Goal: Use online tool/utility: Utilize a website feature to perform a specific function

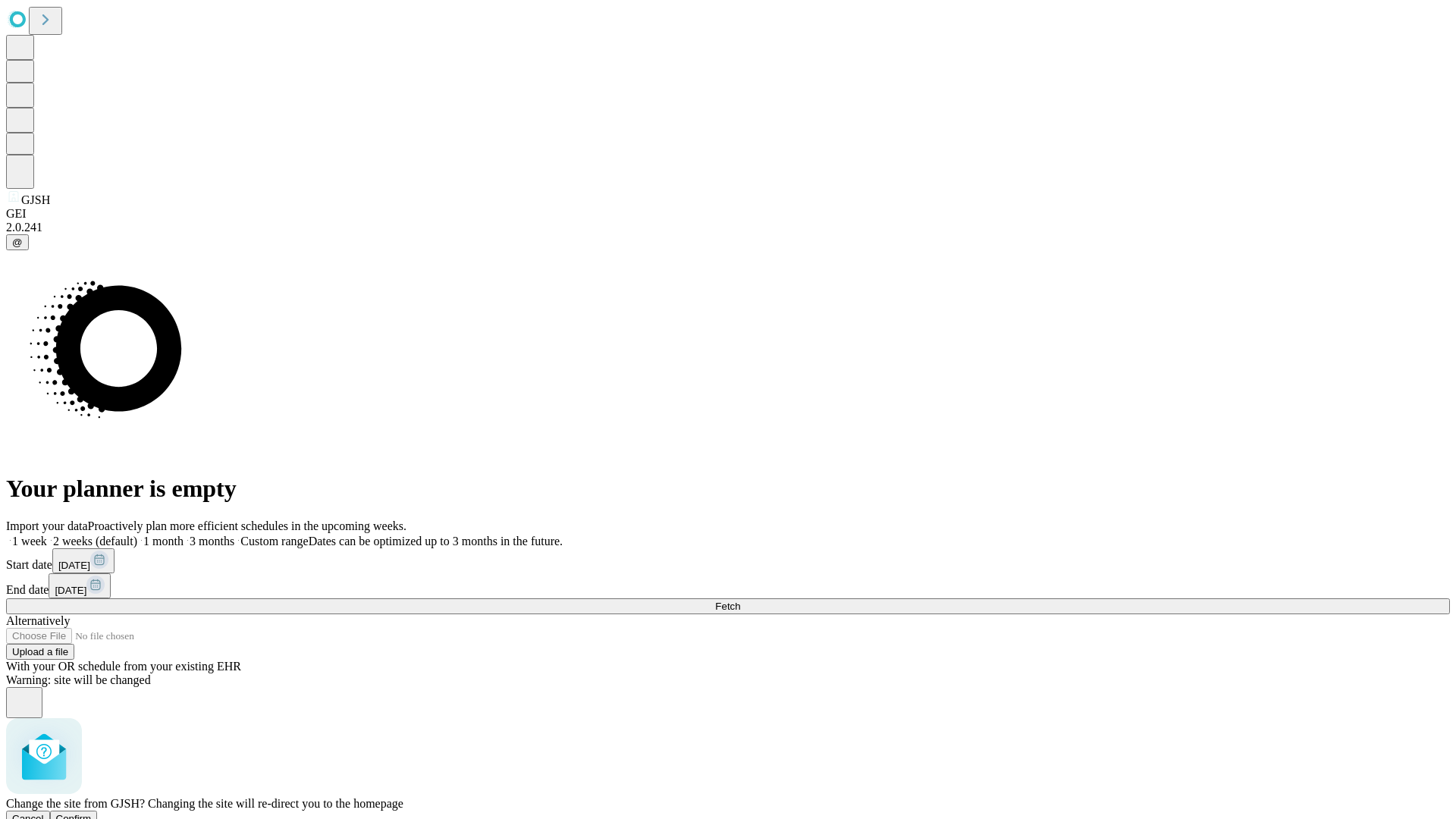
click at [91, 813] on span "Confirm" at bounding box center [73, 819] width 36 height 12
click at [137, 534] on label "2 weeks (default)" at bounding box center [92, 540] width 90 height 12
click at [740, 601] on span "Fetch" at bounding box center [728, 607] width 25 height 12
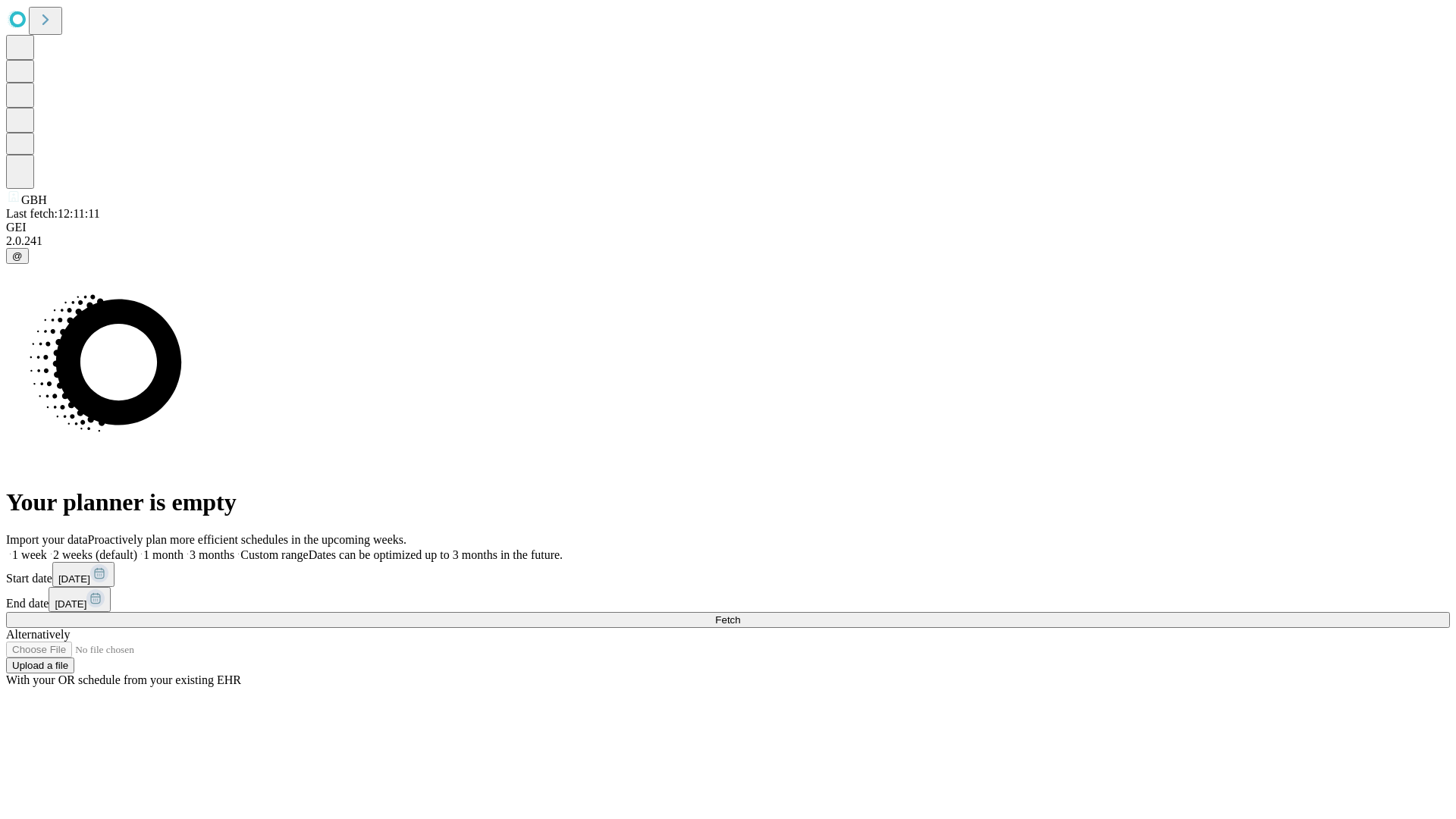
click at [740, 614] on span "Fetch" at bounding box center [728, 620] width 25 height 12
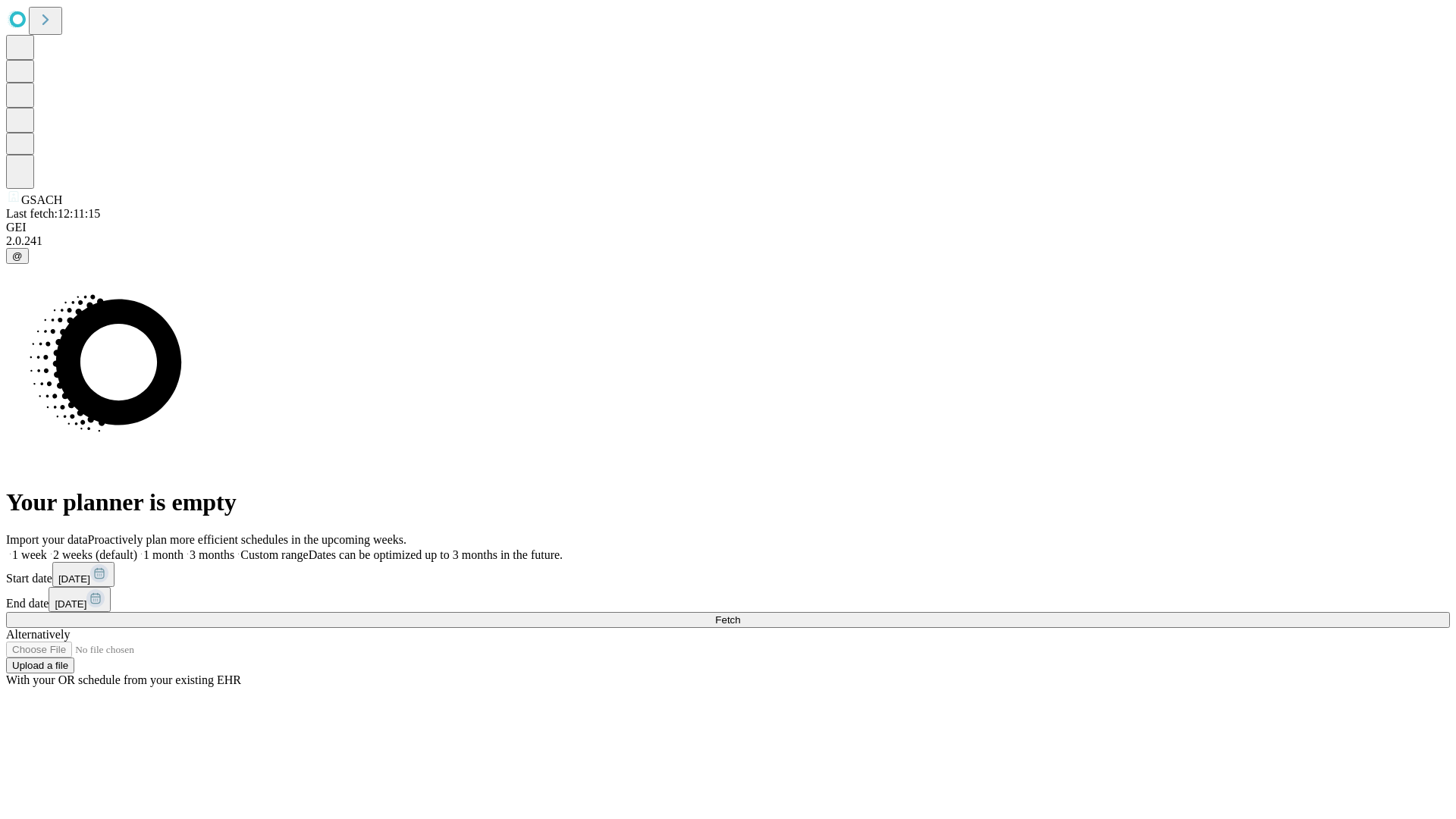
click at [137, 549] on label "2 weeks (default)" at bounding box center [92, 555] width 90 height 12
click at [740, 614] on span "Fetch" at bounding box center [728, 620] width 25 height 12
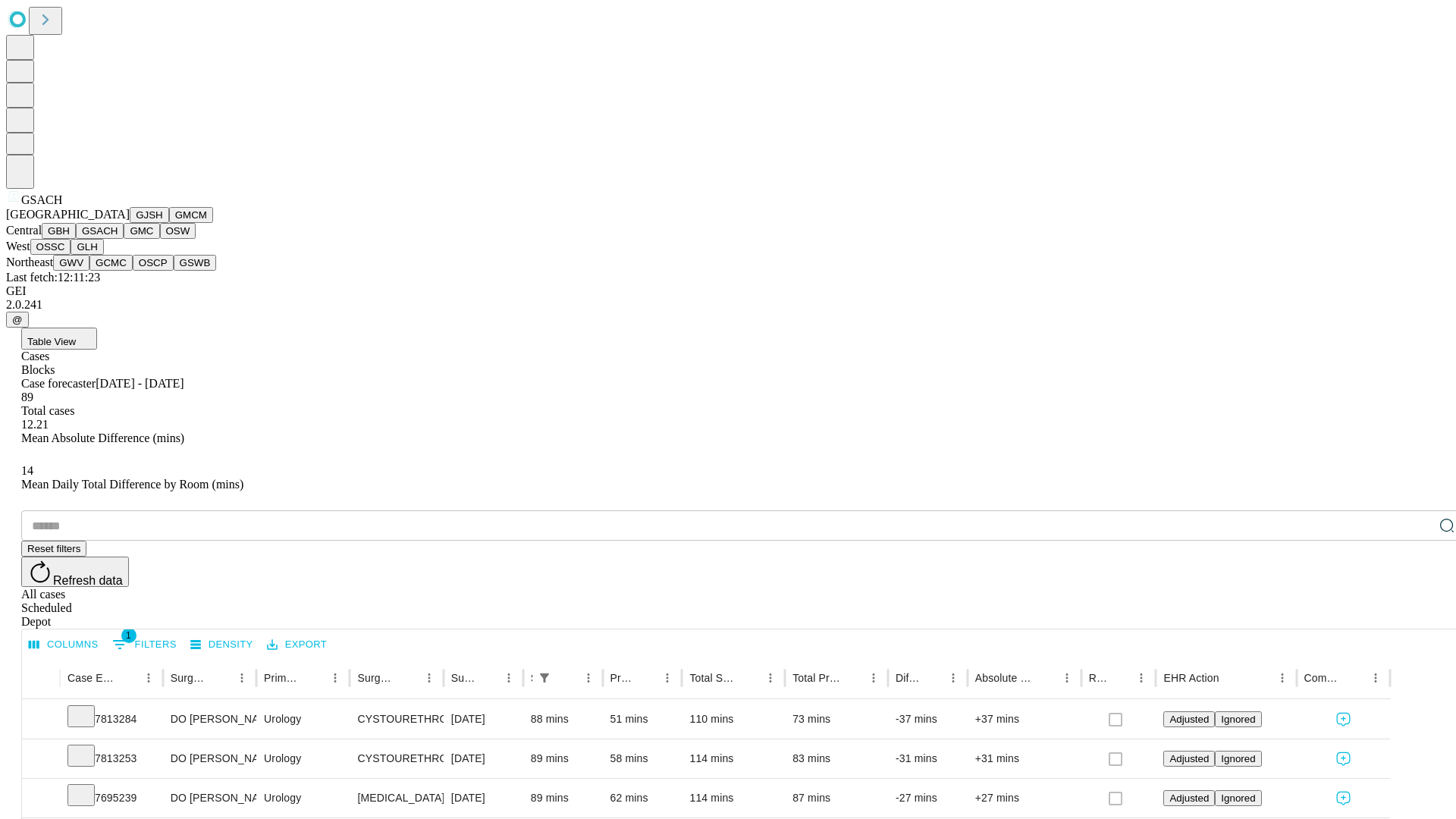
click at [124, 239] on button "GMC" at bounding box center [141, 231] width 36 height 16
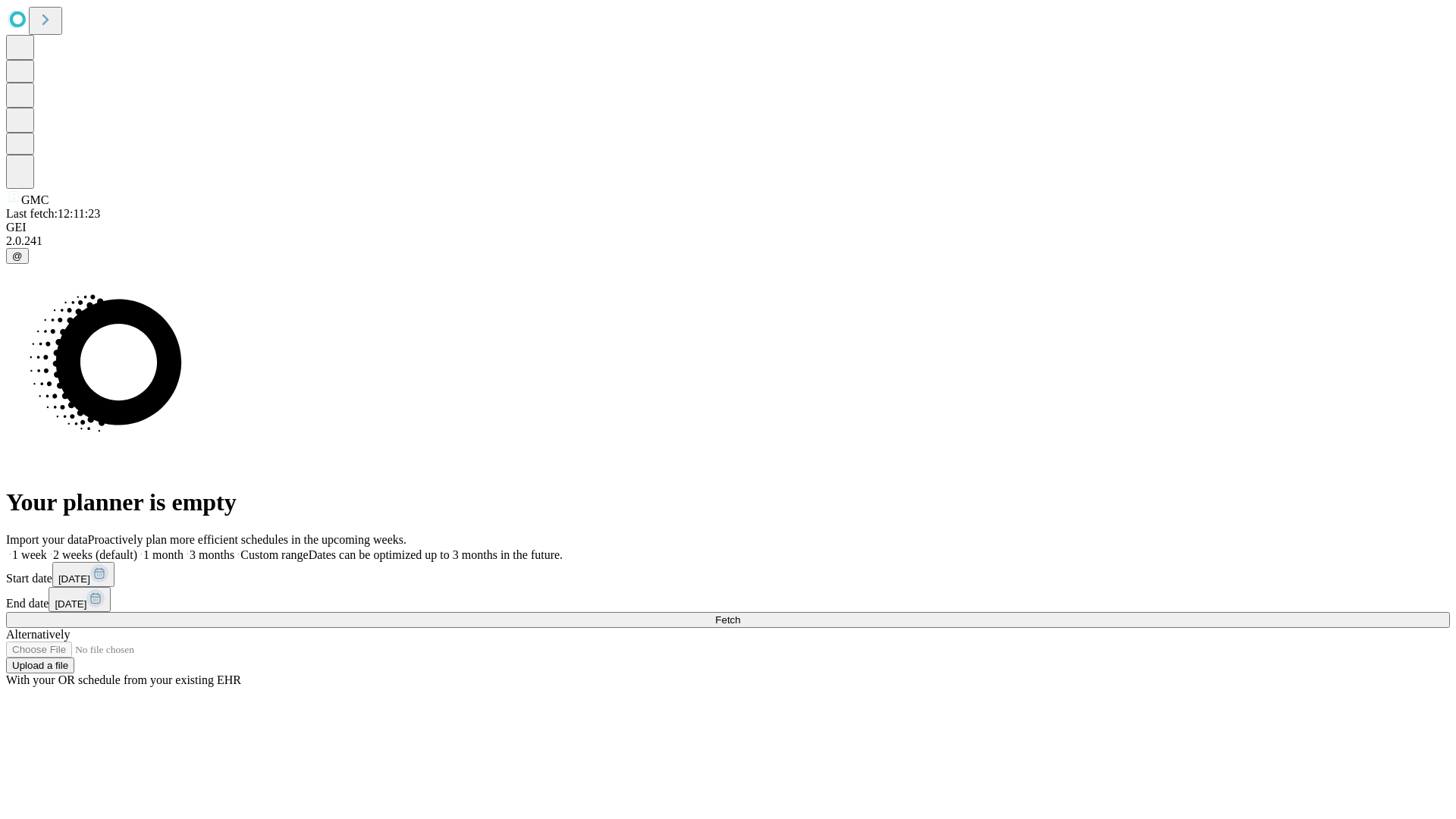
click at [137, 549] on label "2 weeks (default)" at bounding box center [92, 555] width 90 height 12
click at [740, 614] on span "Fetch" at bounding box center [728, 620] width 25 height 12
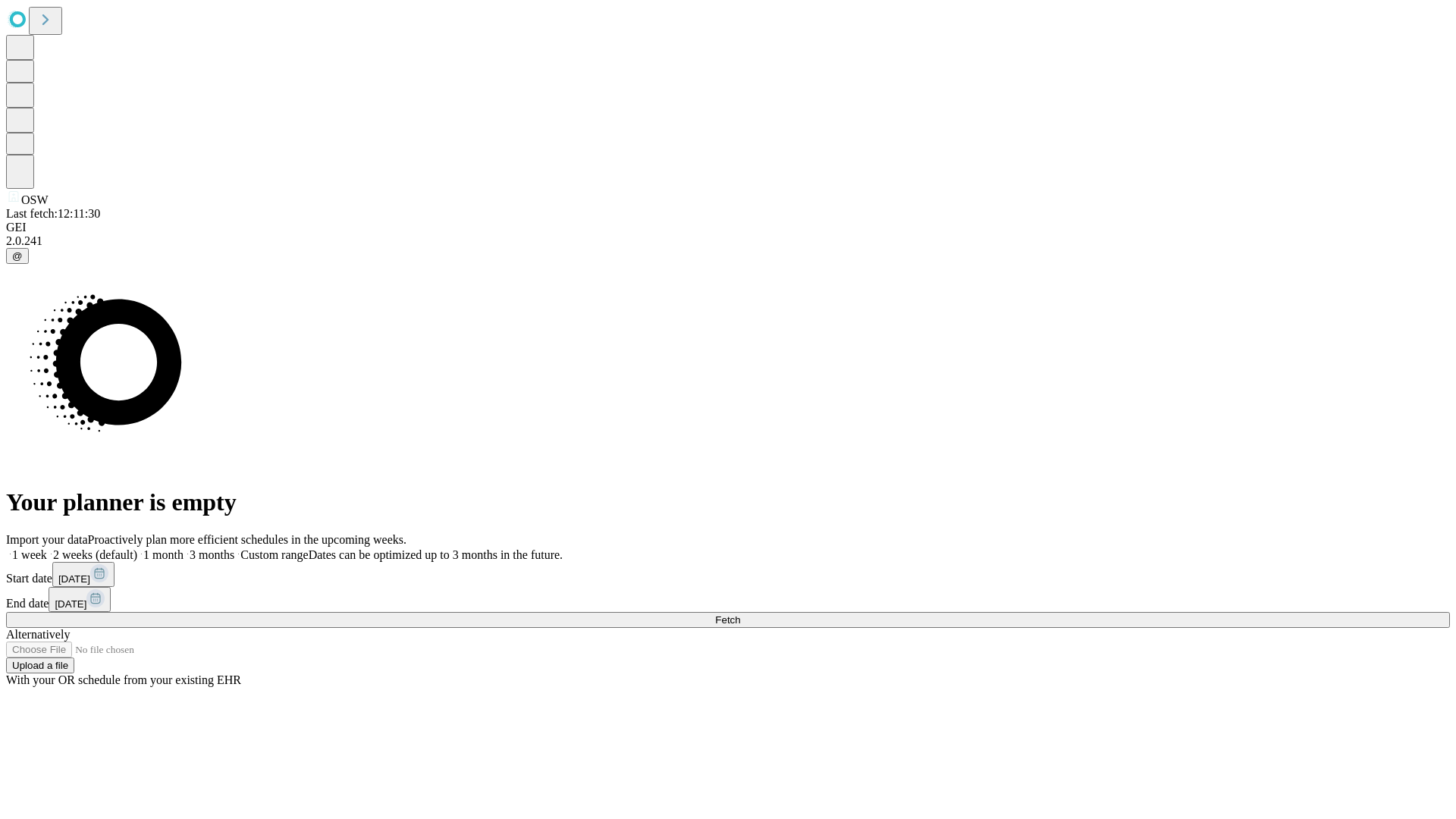
click at [137, 549] on label "2 weeks (default)" at bounding box center [92, 555] width 90 height 12
click at [740, 614] on span "Fetch" at bounding box center [728, 620] width 25 height 12
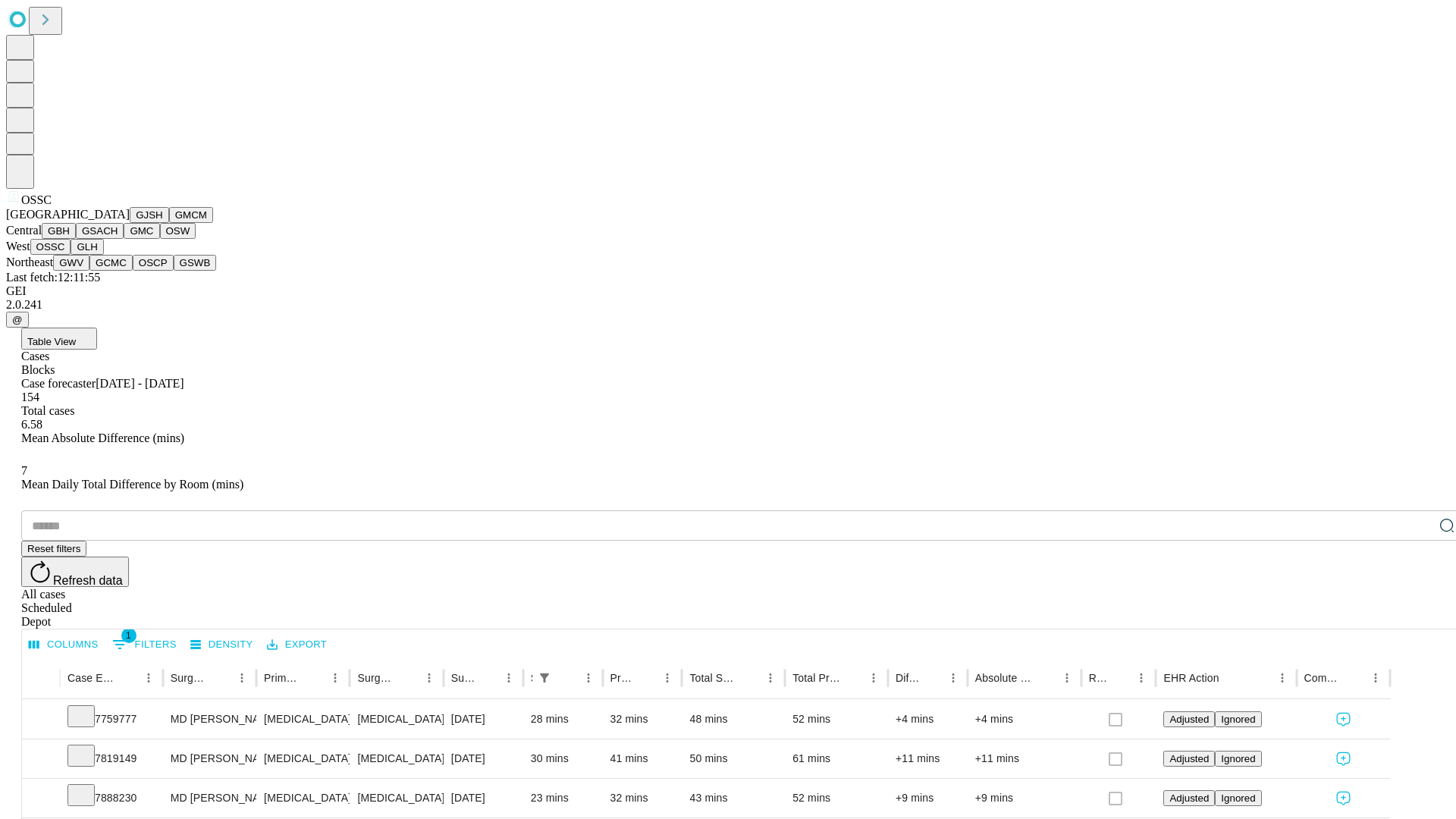
click at [103, 255] on button "GLH" at bounding box center [86, 247] width 33 height 16
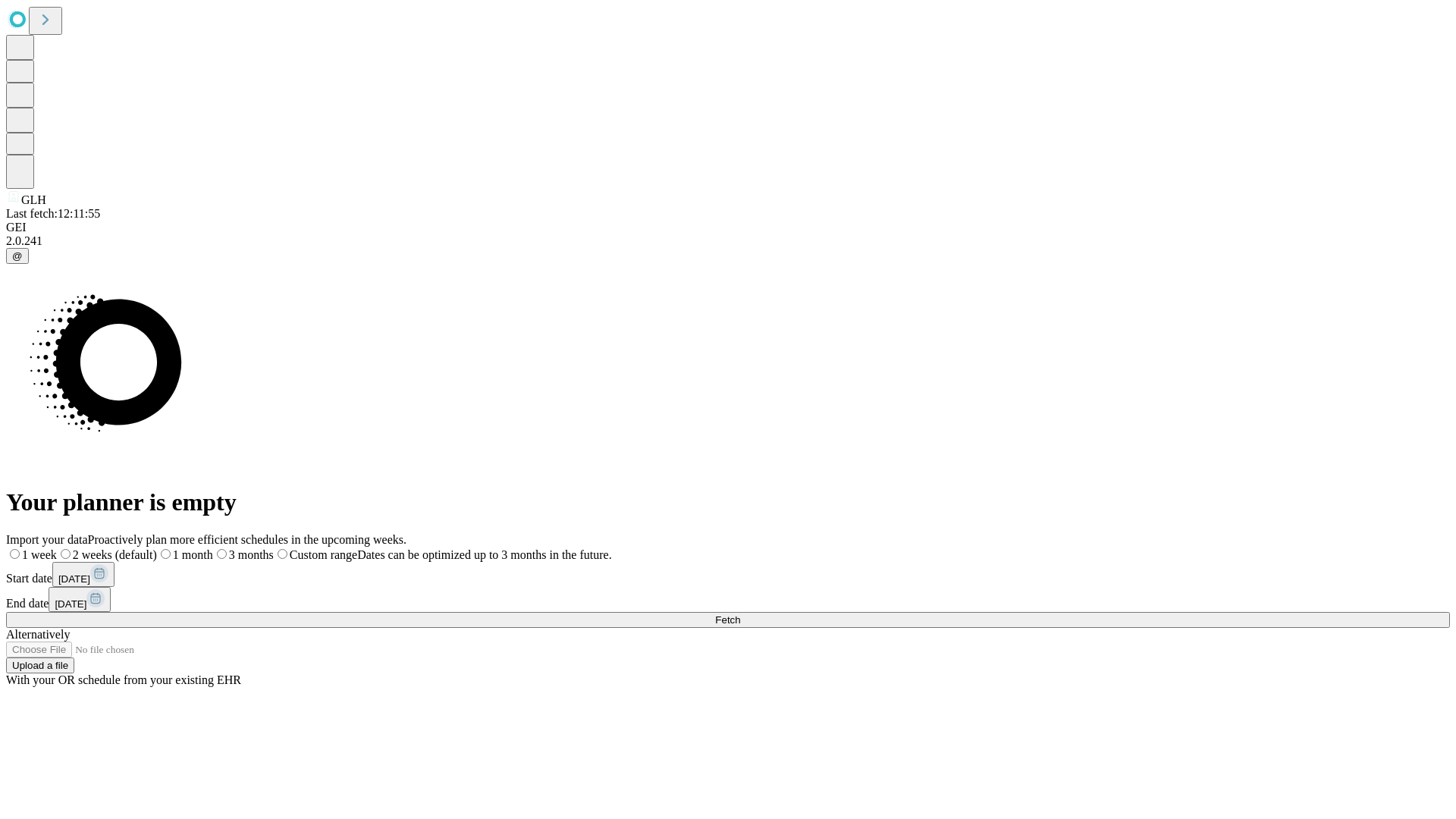
click at [157, 549] on label "2 weeks (default)" at bounding box center [107, 555] width 100 height 12
click at [740, 614] on span "Fetch" at bounding box center [728, 620] width 25 height 12
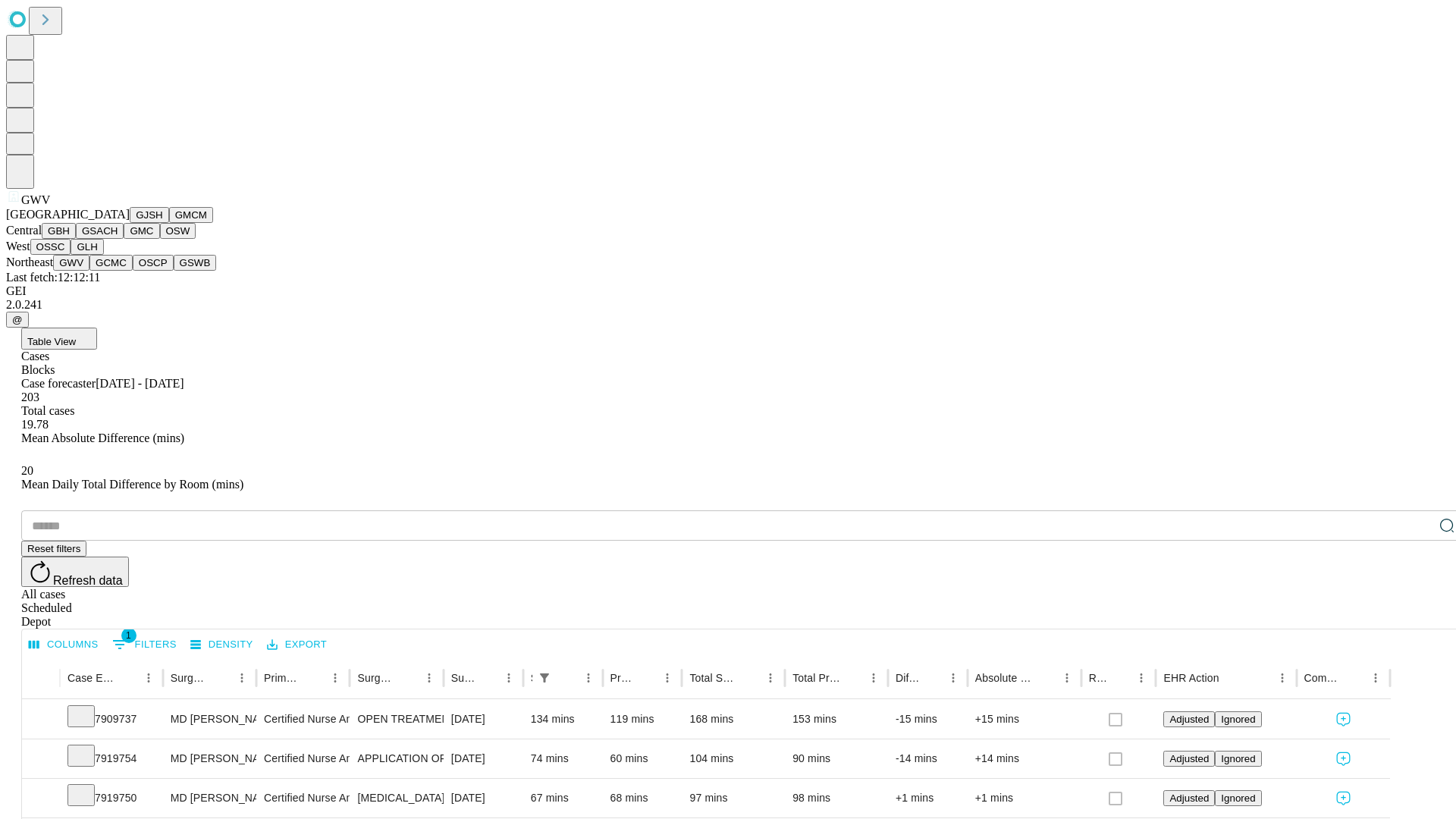
click at [117, 271] on button "GCMC" at bounding box center [111, 262] width 43 height 16
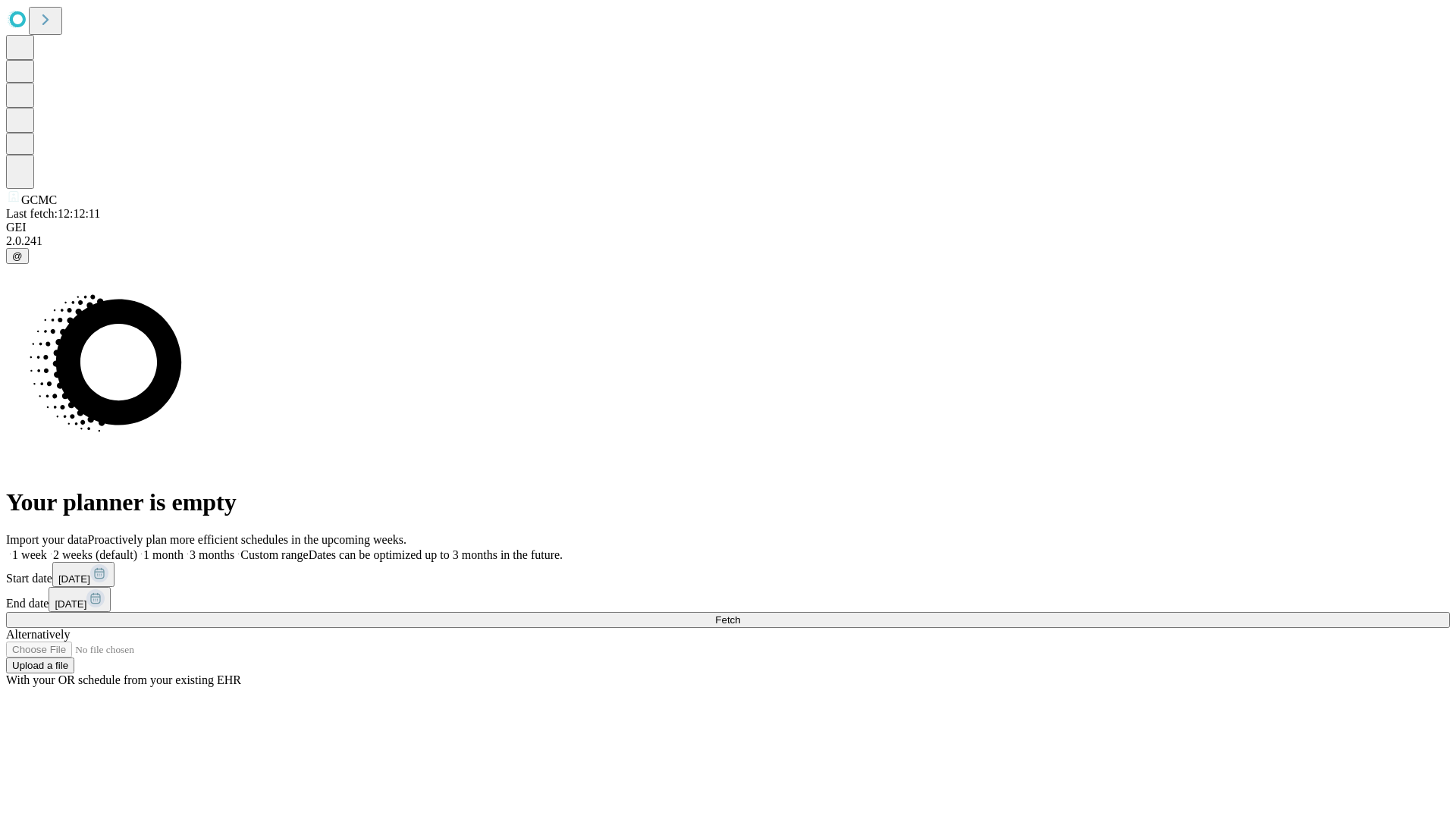
click at [137, 549] on label "2 weeks (default)" at bounding box center [92, 555] width 90 height 12
click at [740, 614] on span "Fetch" at bounding box center [728, 620] width 25 height 12
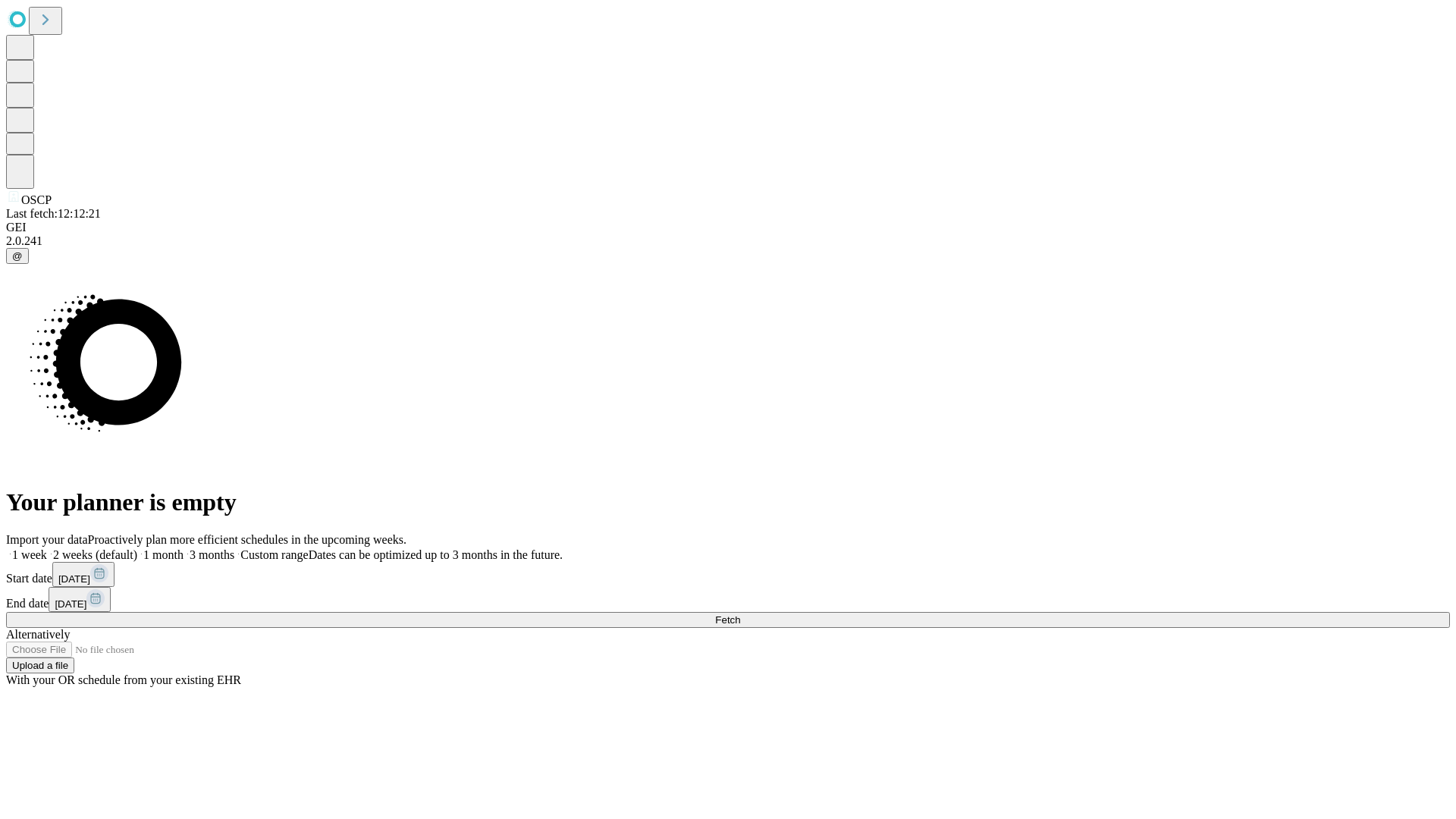
click at [740, 614] on span "Fetch" at bounding box center [728, 620] width 25 height 12
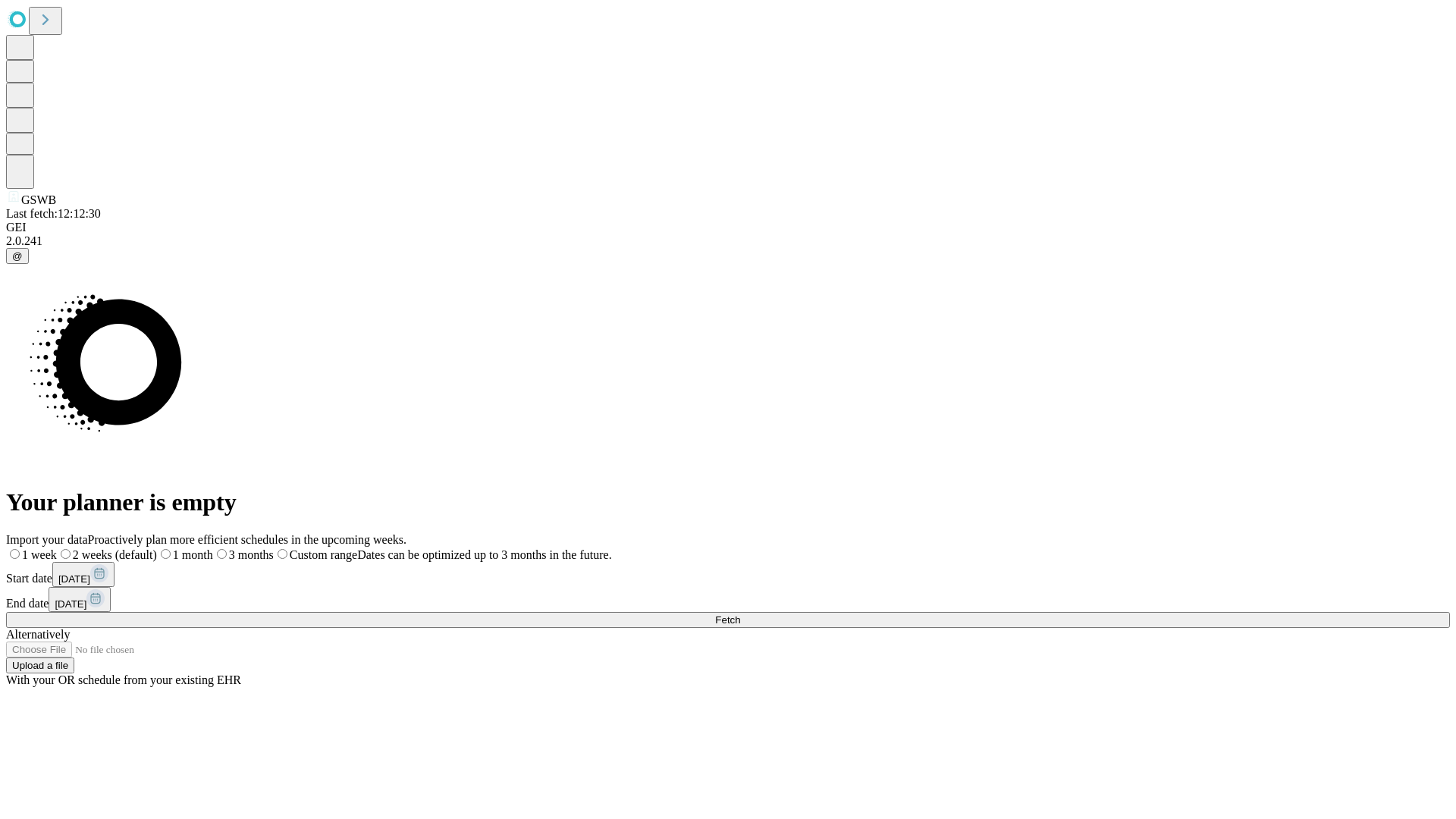
click at [157, 549] on label "2 weeks (default)" at bounding box center [107, 555] width 100 height 12
click at [740, 614] on span "Fetch" at bounding box center [728, 620] width 25 height 12
